Goal: Complete application form

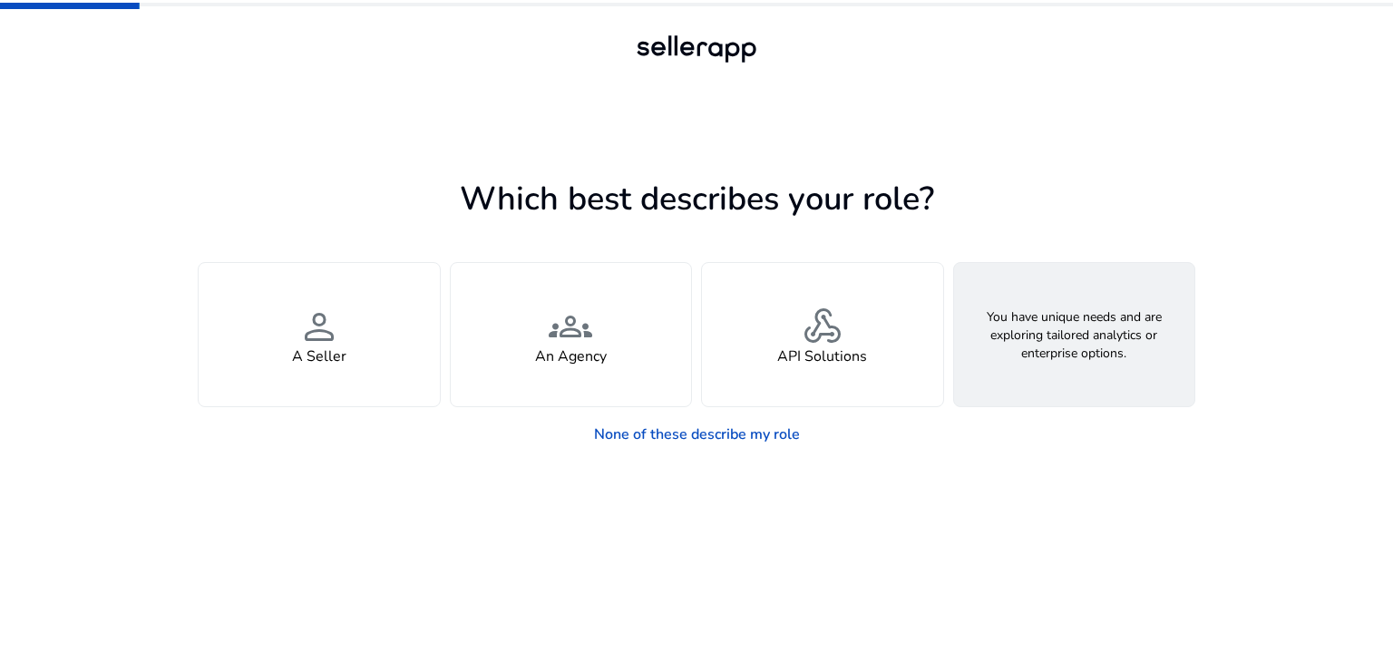
click at [1015, 353] on h4 "Looking for Custom Solutions" at bounding box center [1074, 356] width 195 height 17
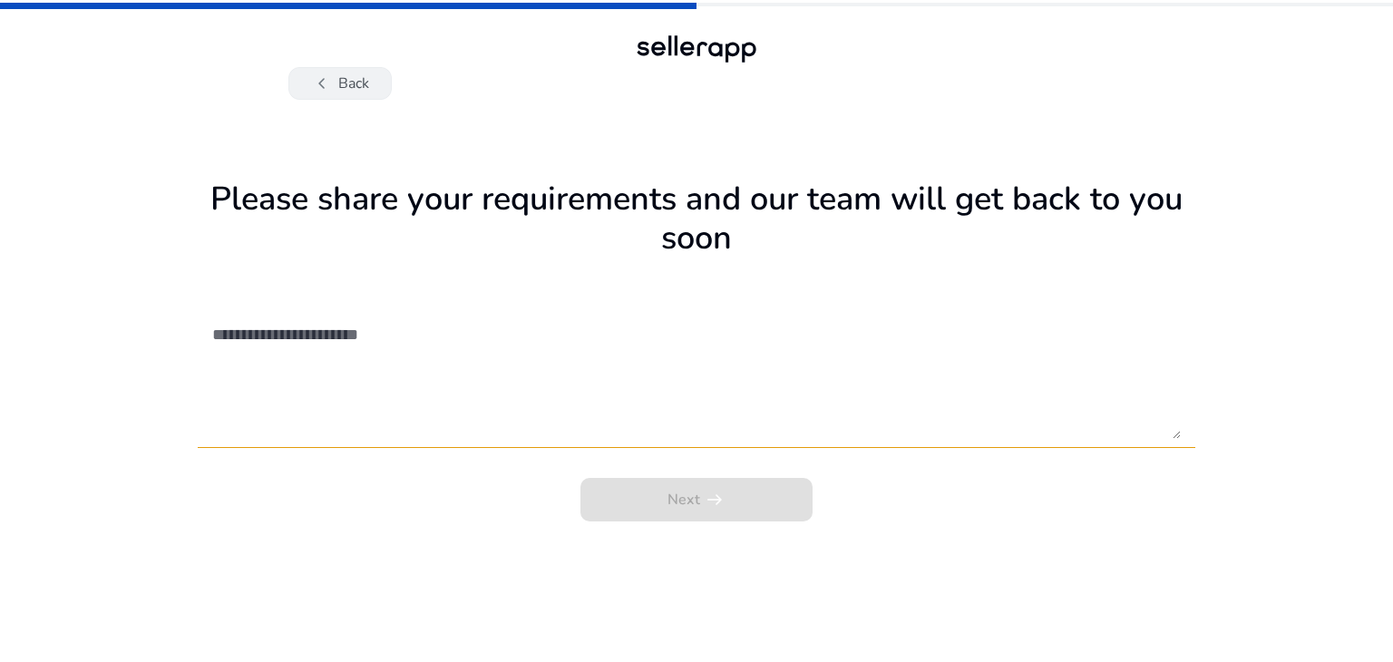
click at [350, 73] on button "chevron_left Back" at bounding box center [339, 83] width 103 height 33
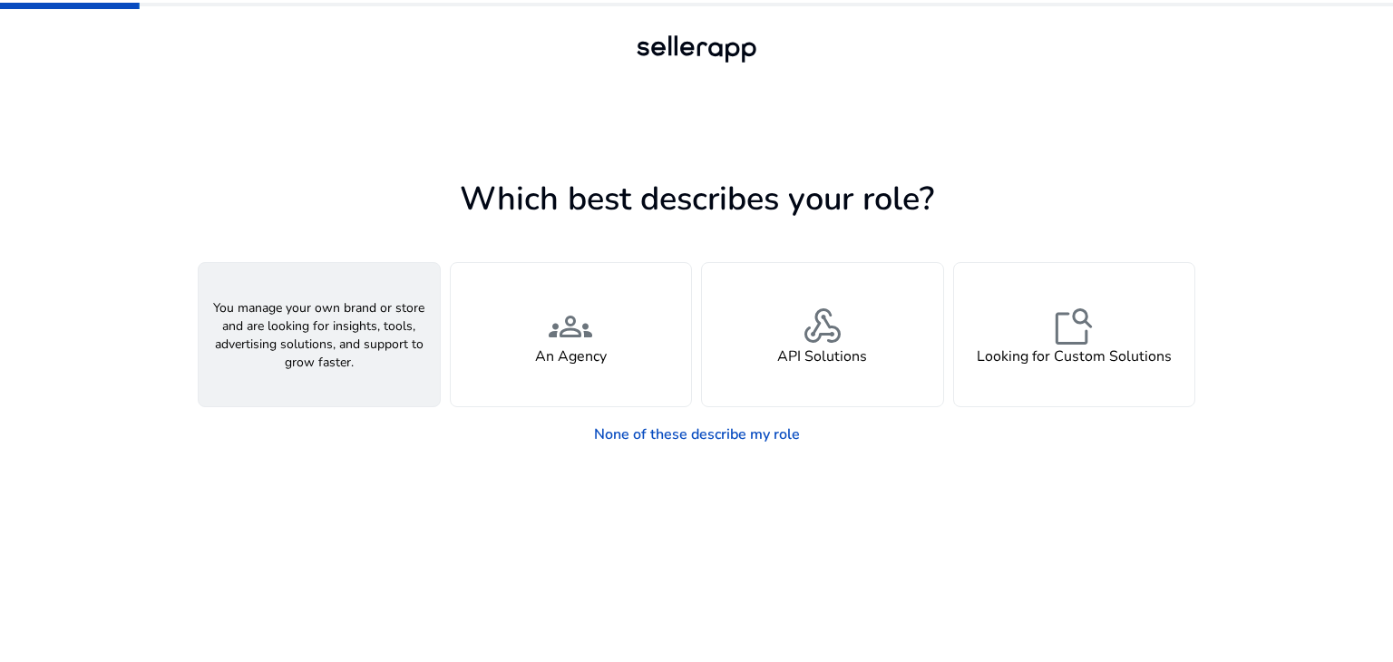
click at [352, 342] on div "person A Seller" at bounding box center [319, 334] width 241 height 143
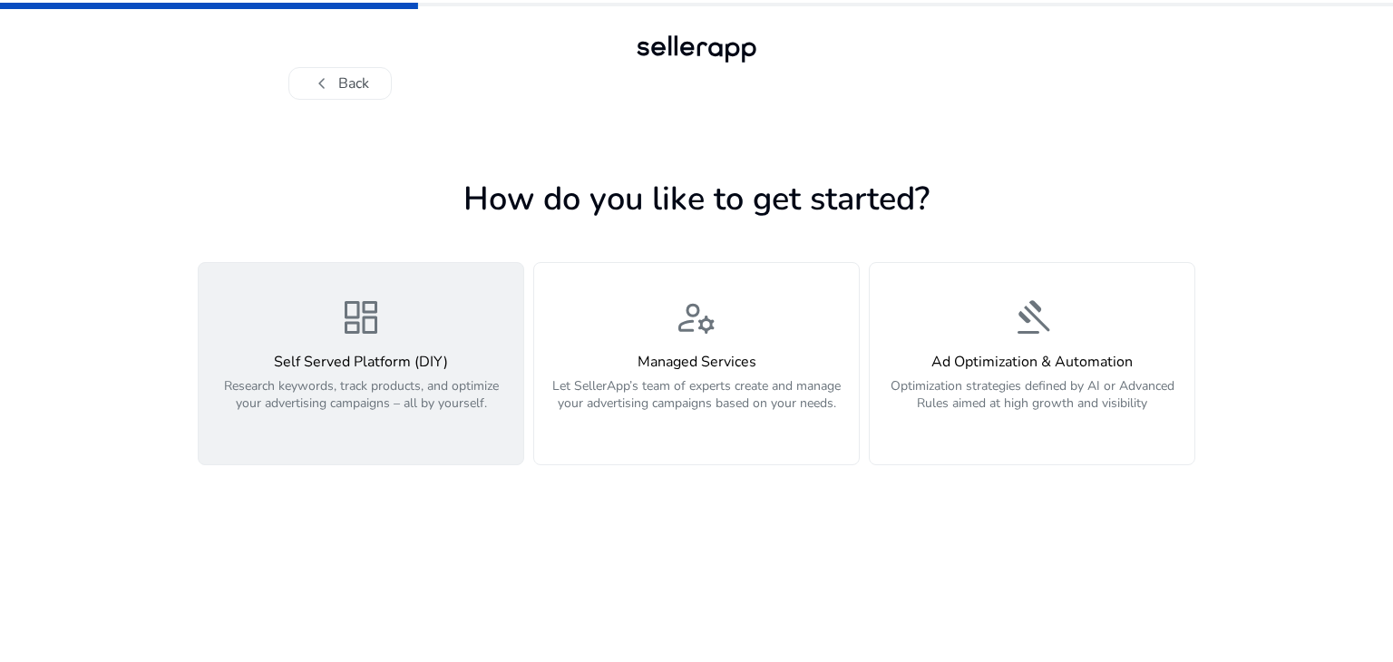
click at [420, 371] on h4 "Self Served Platform (DIY)" at bounding box center [360, 362] width 303 height 17
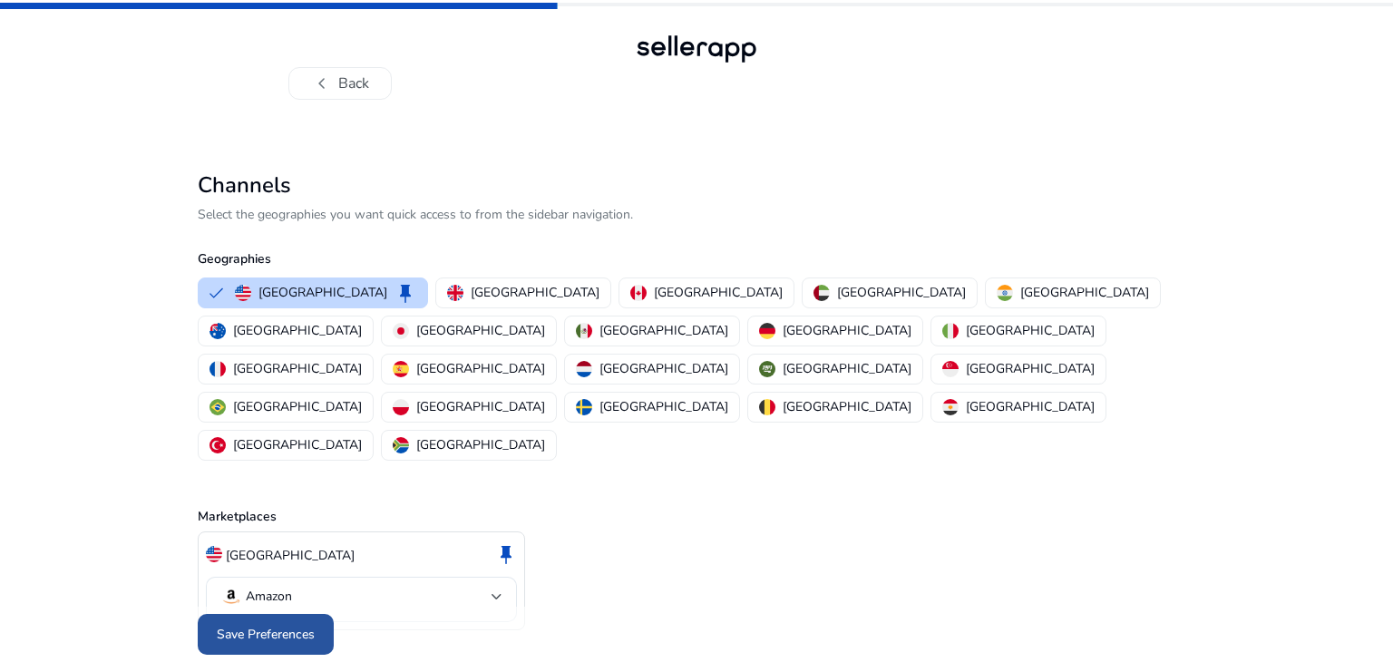
click at [297, 613] on span at bounding box center [266, 635] width 136 height 44
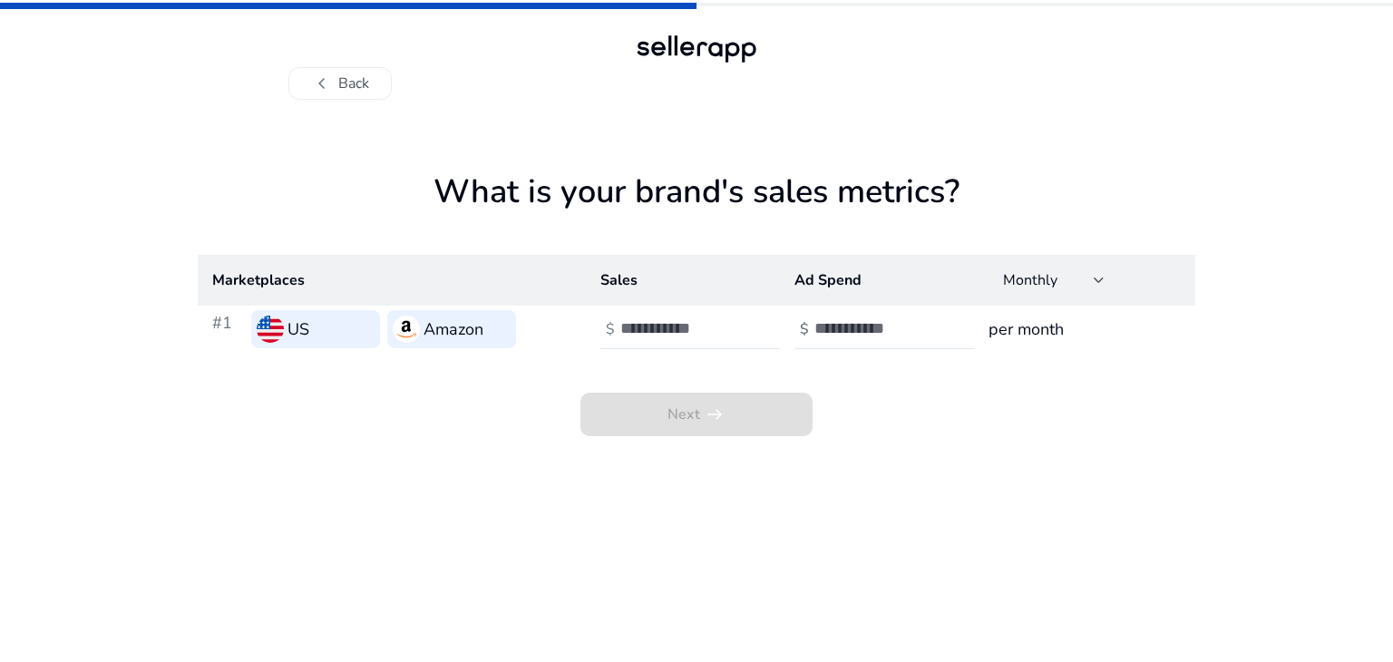
click at [720, 321] on input "number" at bounding box center [681, 328] width 122 height 20
type input "*"
click at [863, 329] on input "number" at bounding box center [875, 328] width 122 height 20
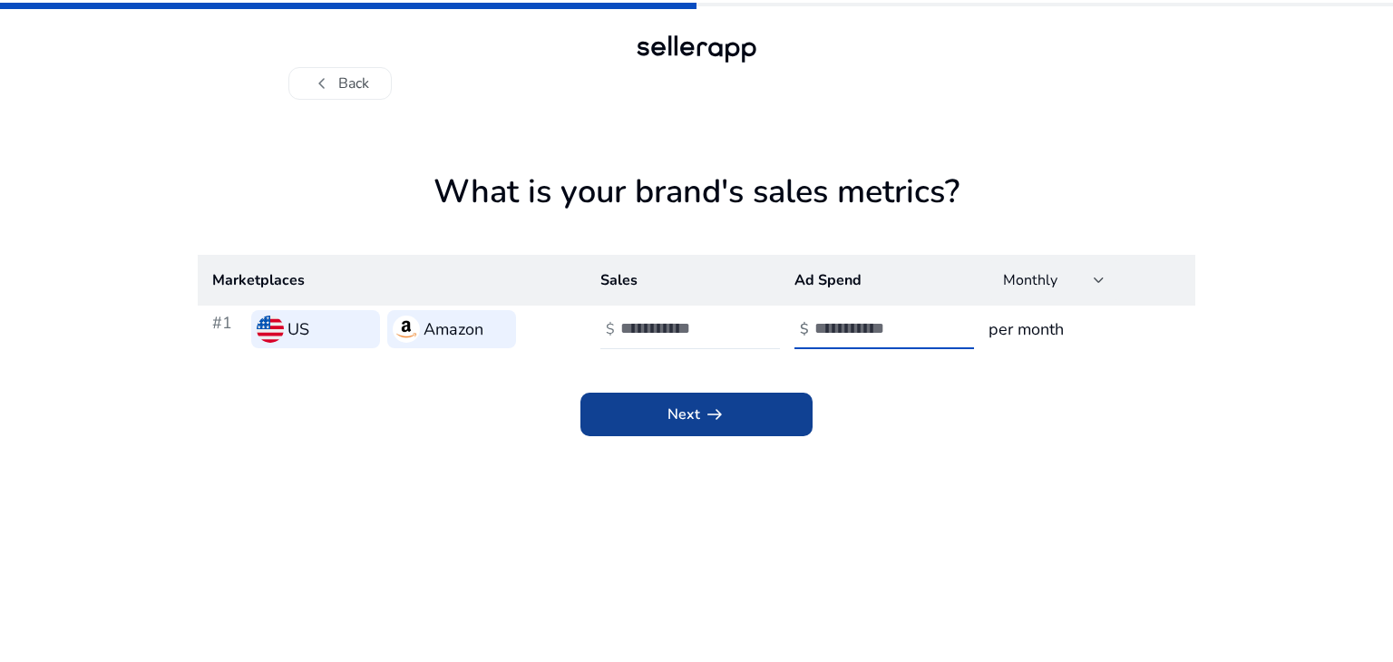
type input "*"
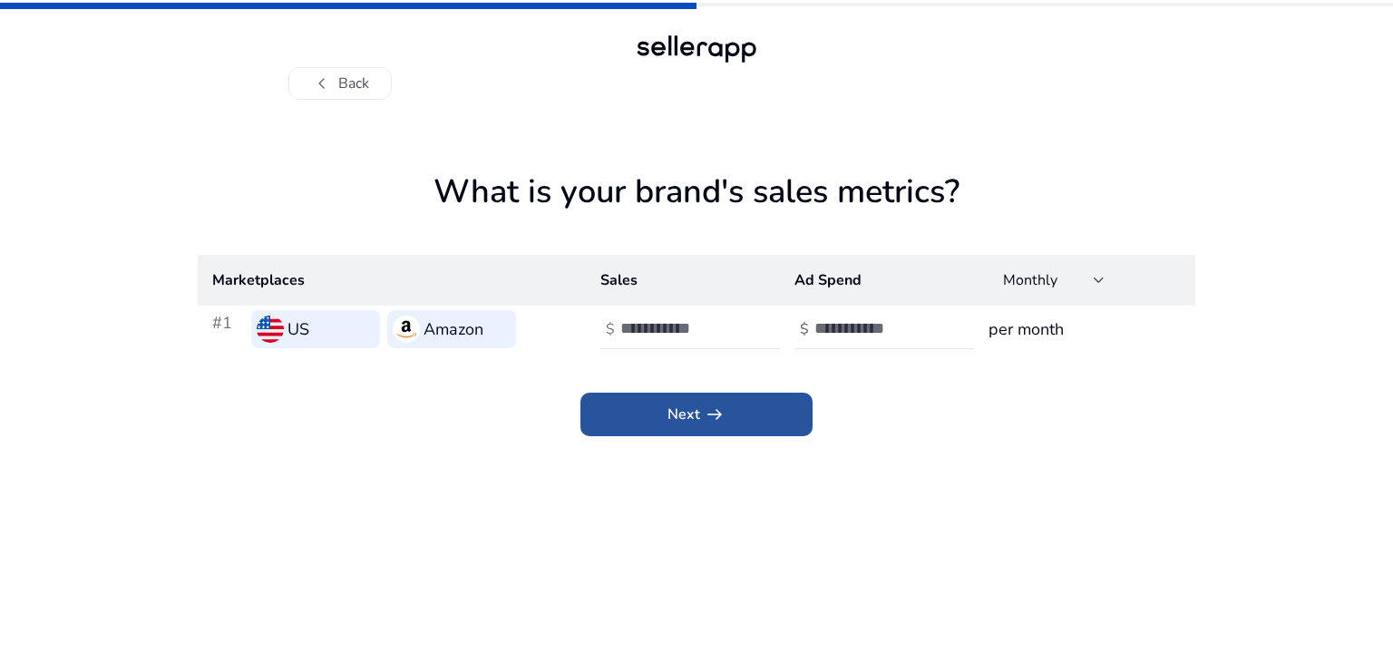
click at [721, 411] on span "arrow_right_alt" at bounding box center [715, 415] width 22 height 22
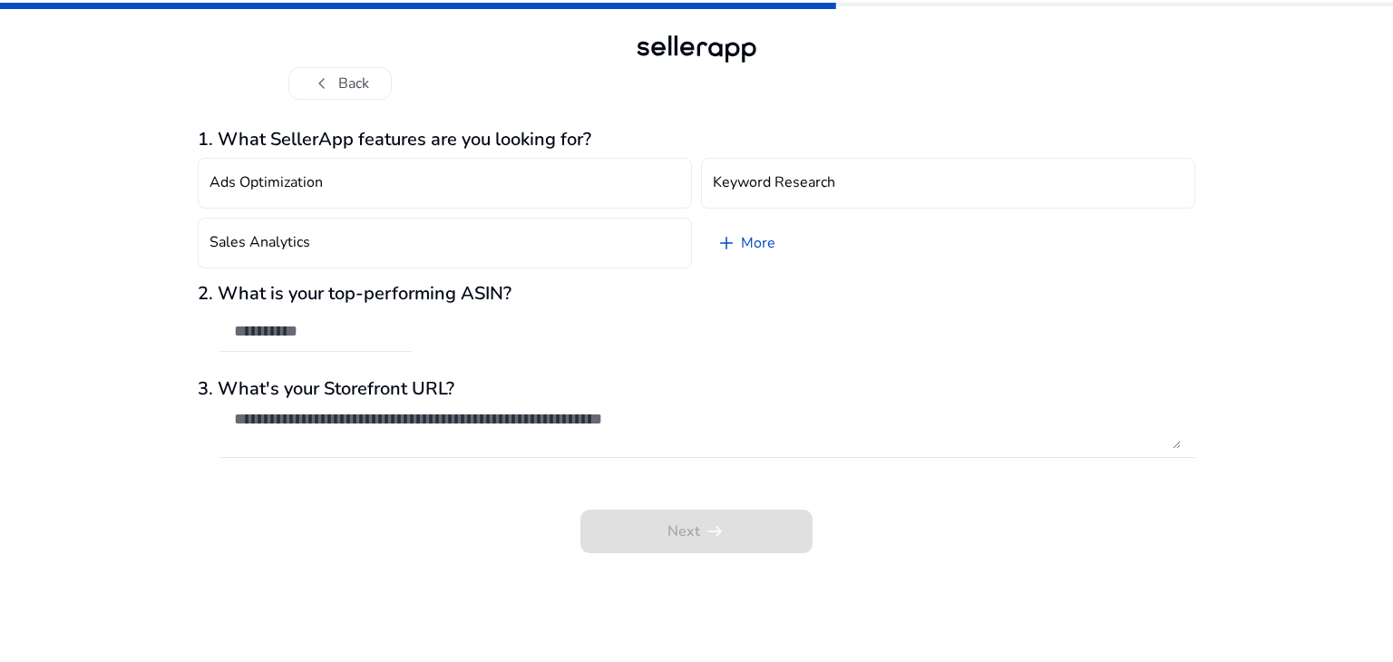
click at [435, 322] on div "2. What is your top-performing ASIN?" at bounding box center [696, 327] width 997 height 88
click at [362, 316] on div at bounding box center [315, 332] width 163 height 40
click at [281, 316] on div at bounding box center [315, 332] width 163 height 40
type input "**********"
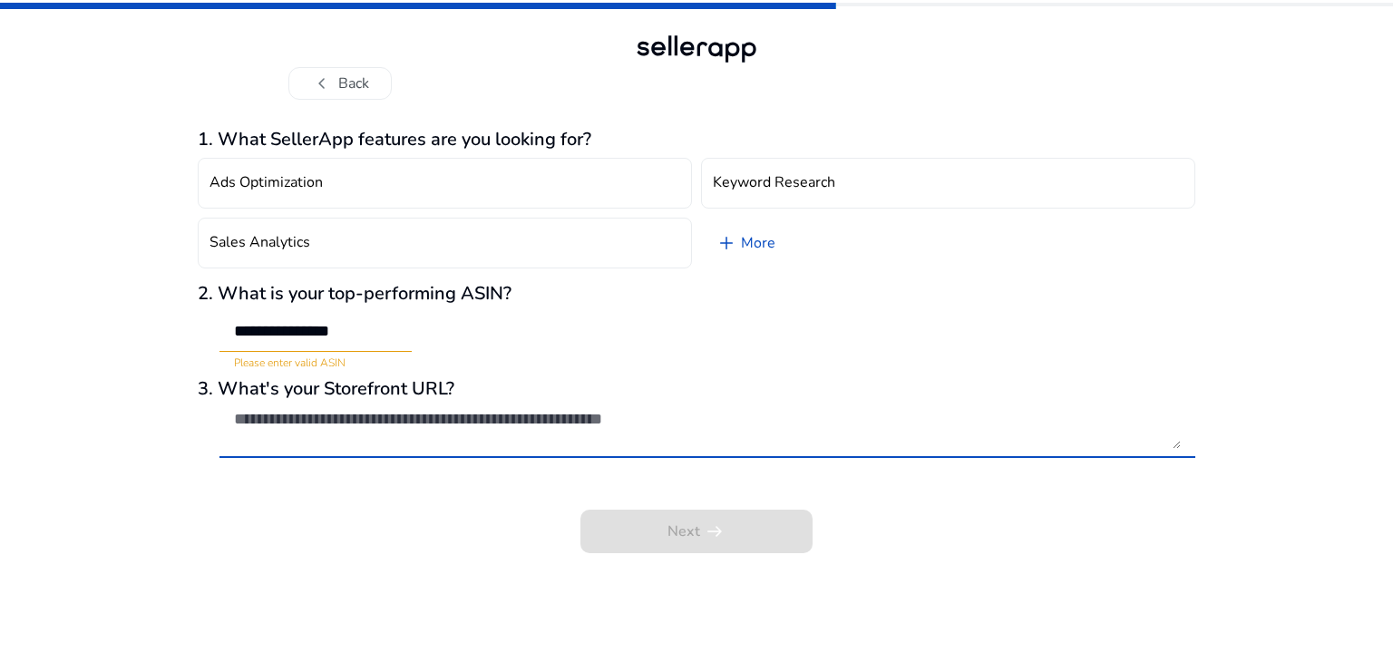
click at [305, 417] on textarea at bounding box center [707, 429] width 947 height 40
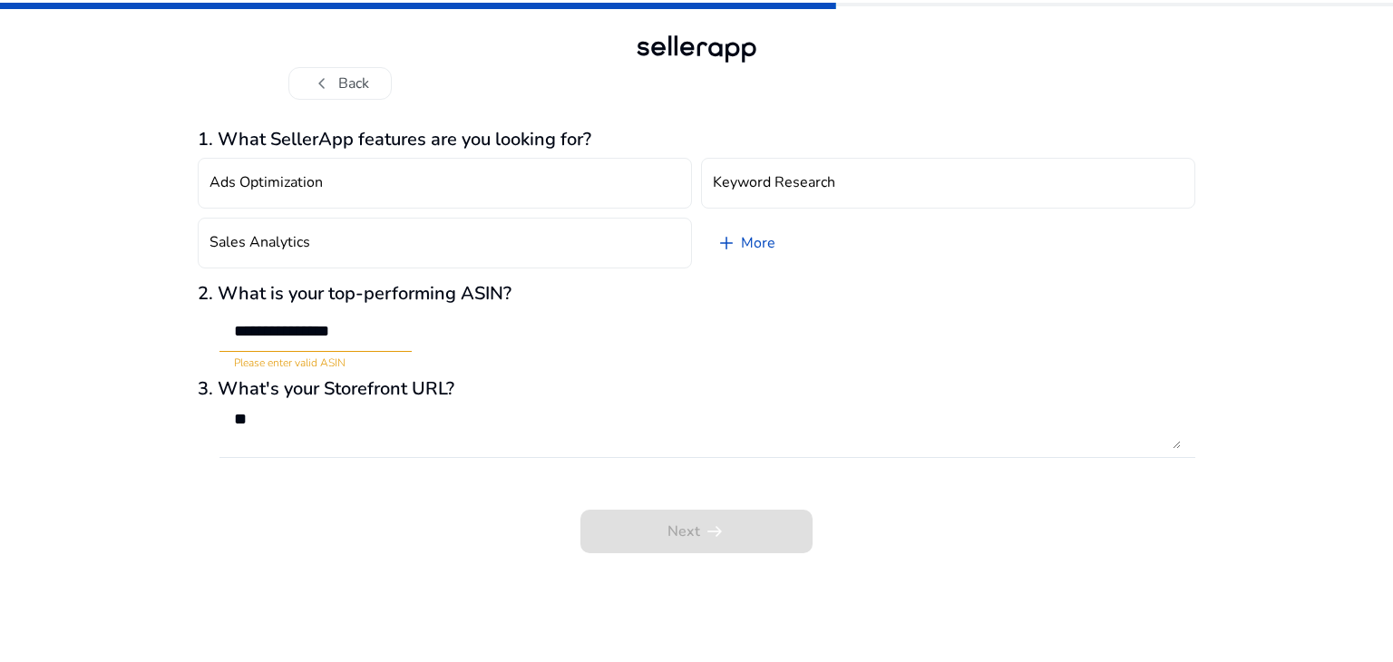
click at [679, 530] on div "Next arrow_right_alt" at bounding box center [696, 518] width 997 height 69
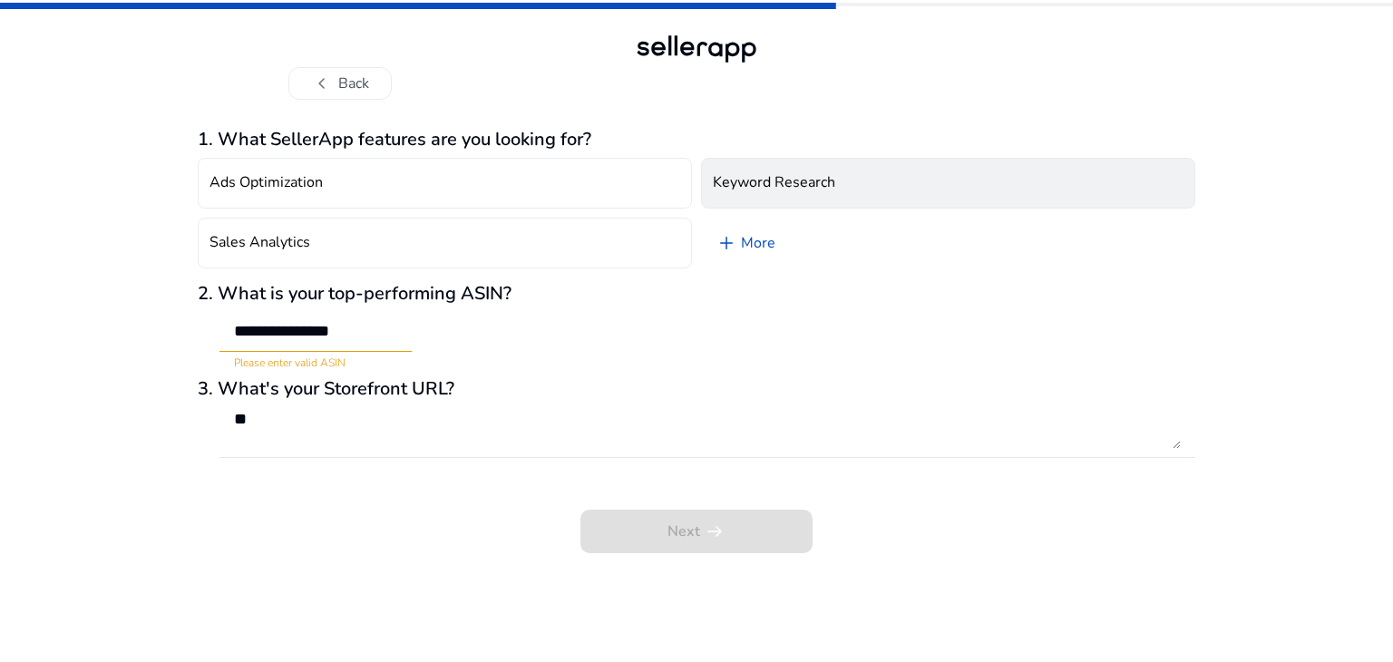
click at [820, 179] on h4 "Keyword Research" at bounding box center [774, 182] width 122 height 17
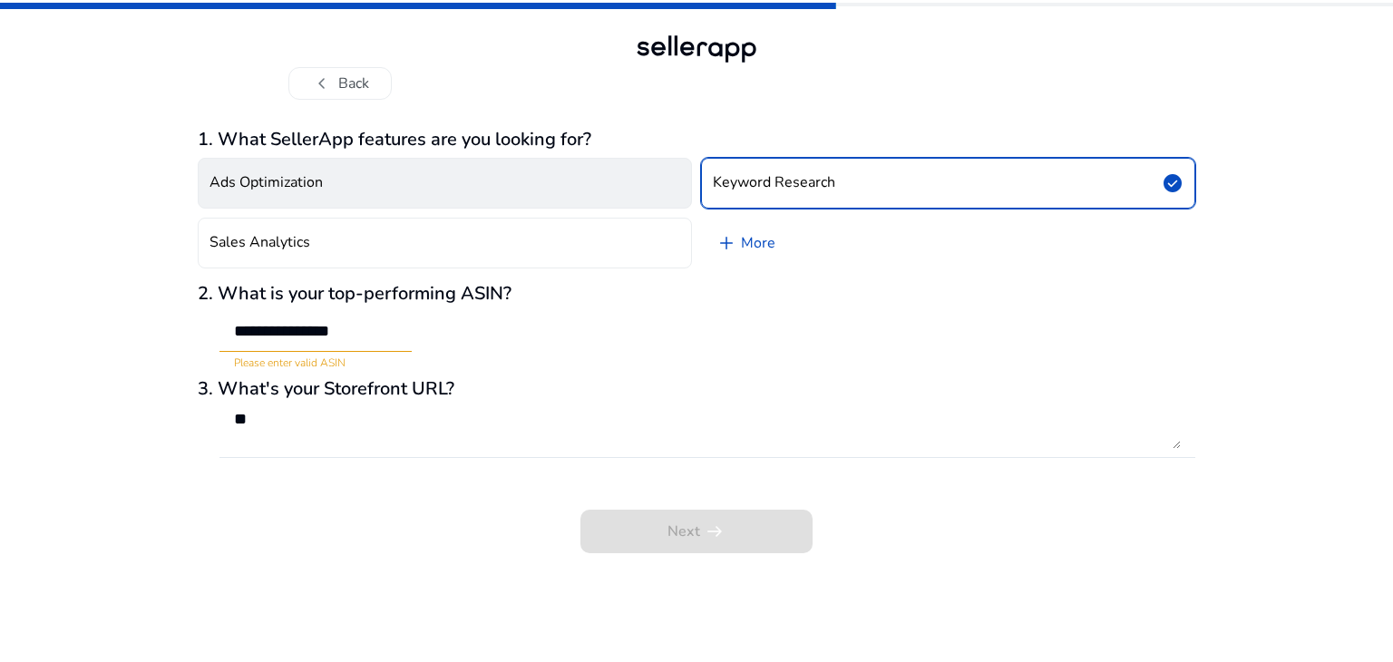
click at [549, 192] on button "Ads Optimization" at bounding box center [445, 183] width 494 height 51
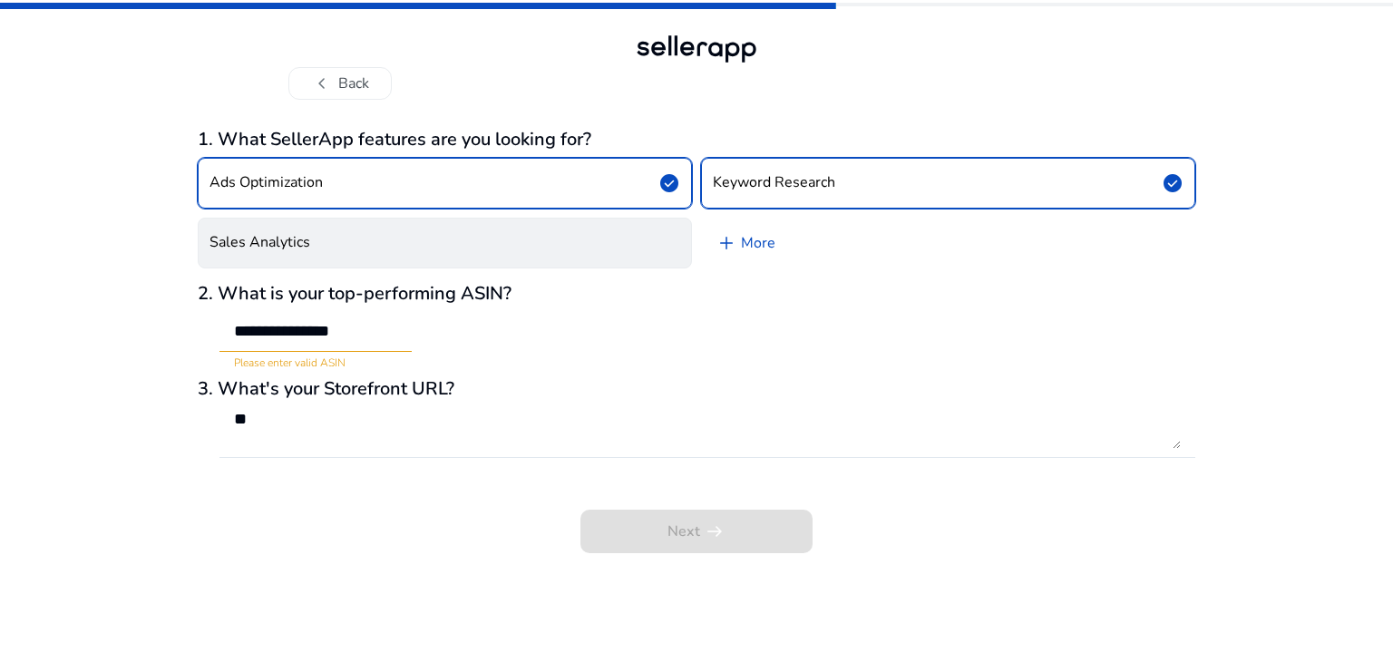
click at [429, 255] on button "Sales Analytics" at bounding box center [445, 243] width 494 height 51
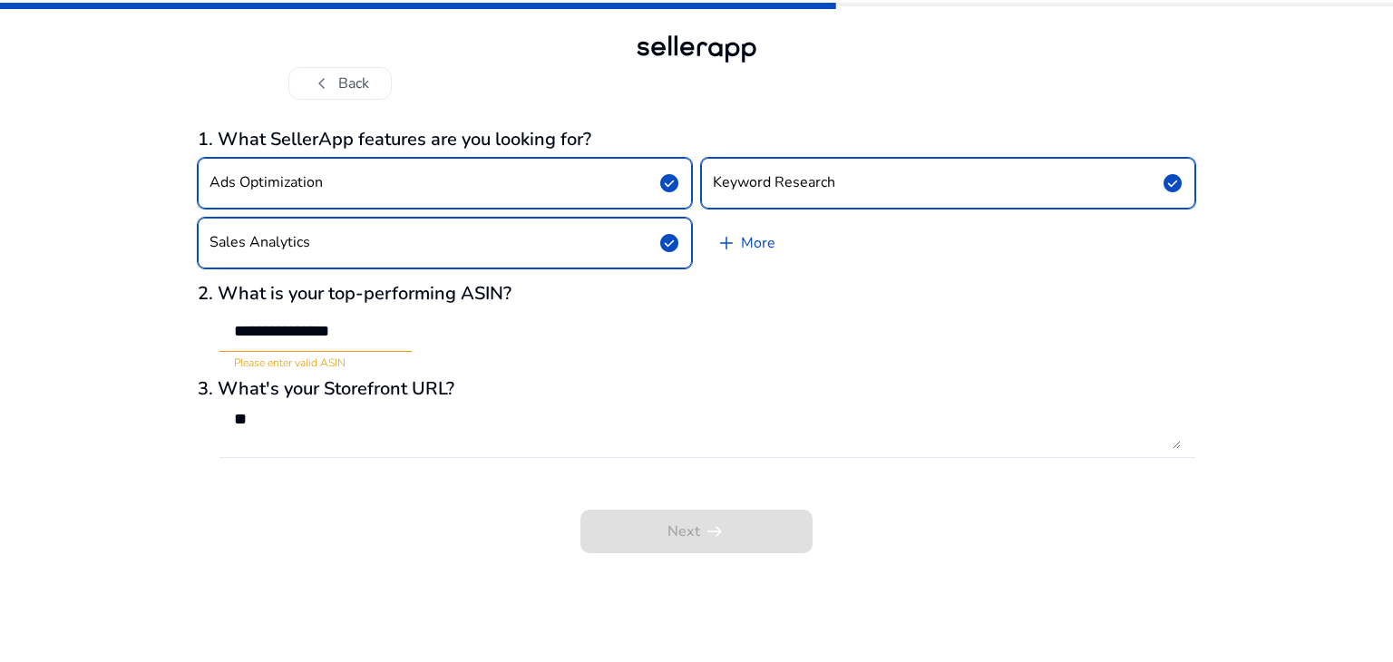
click at [637, 550] on div "Next arrow_right_alt" at bounding box center [696, 518] width 997 height 69
click at [363, 327] on input "**********" at bounding box center [315, 331] width 163 height 20
type input "*"
